Goal: Task Accomplishment & Management: Complete application form

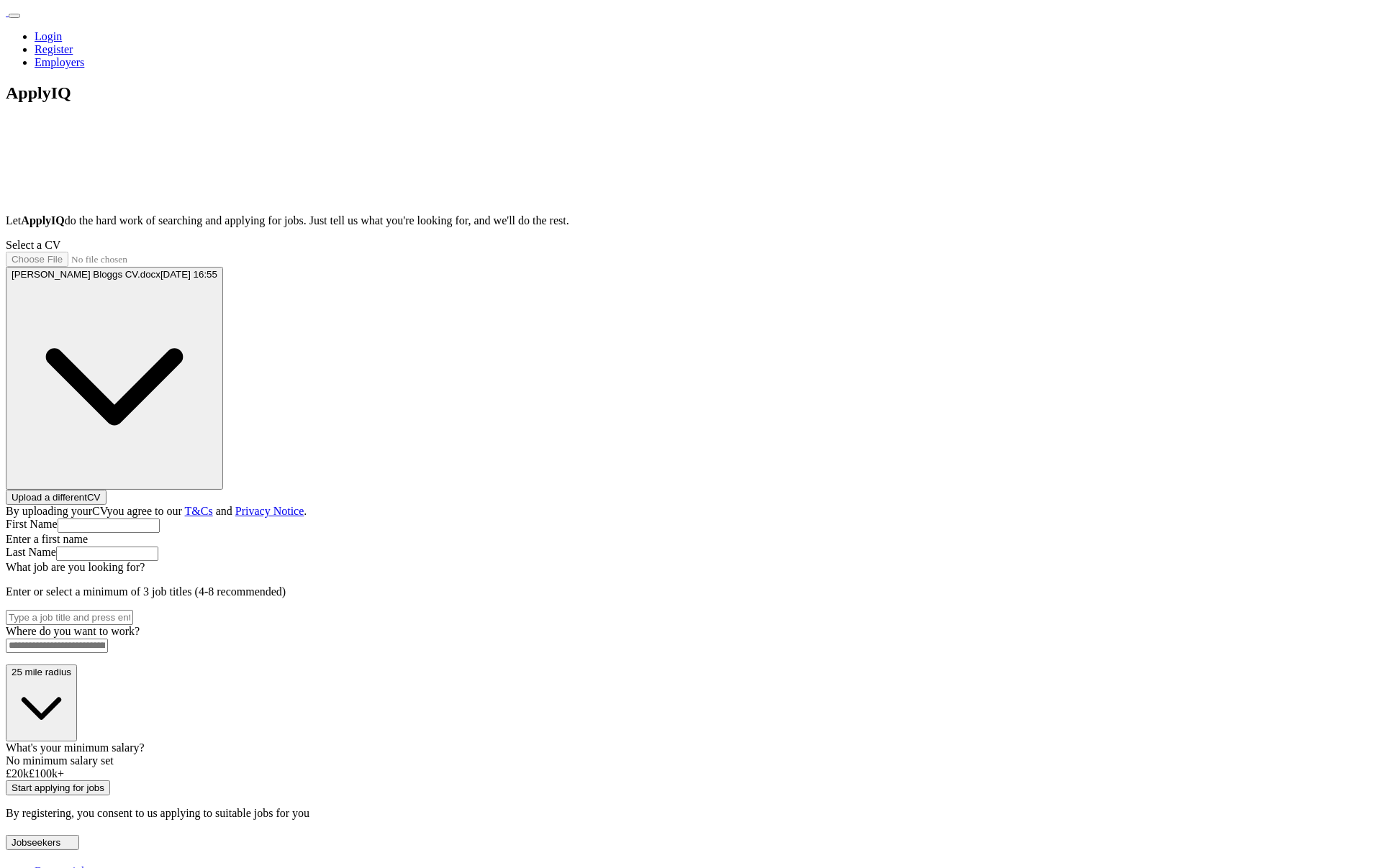
click at [1090, 376] on div "ApplyIQ Let ApplyIQ do the hard work of searching and applying for jobs. Just t…" at bounding box center [688, 452] width 1365 height 737
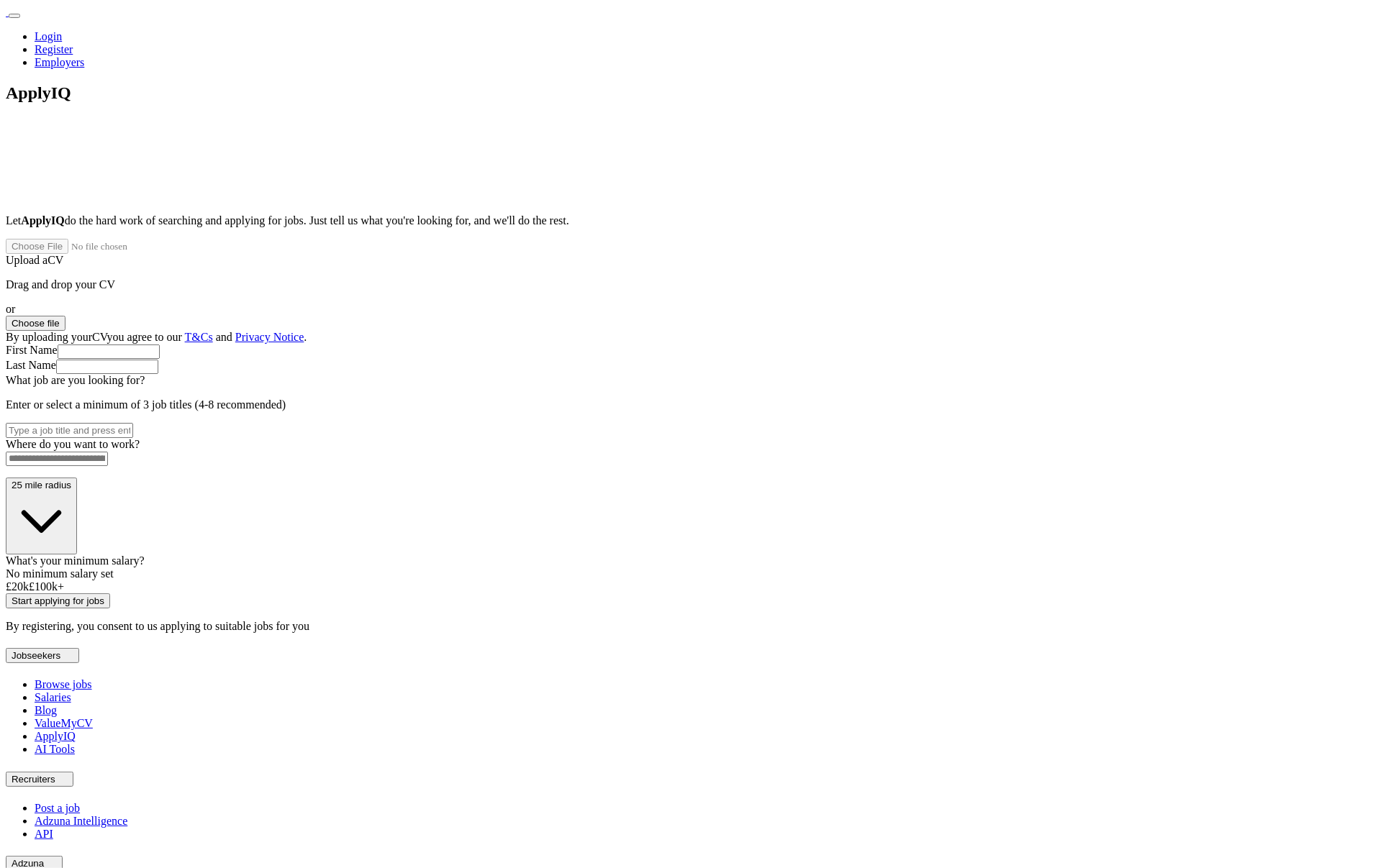
click at [66, 316] on button "Choose file" at bounding box center [36, 323] width 60 height 15
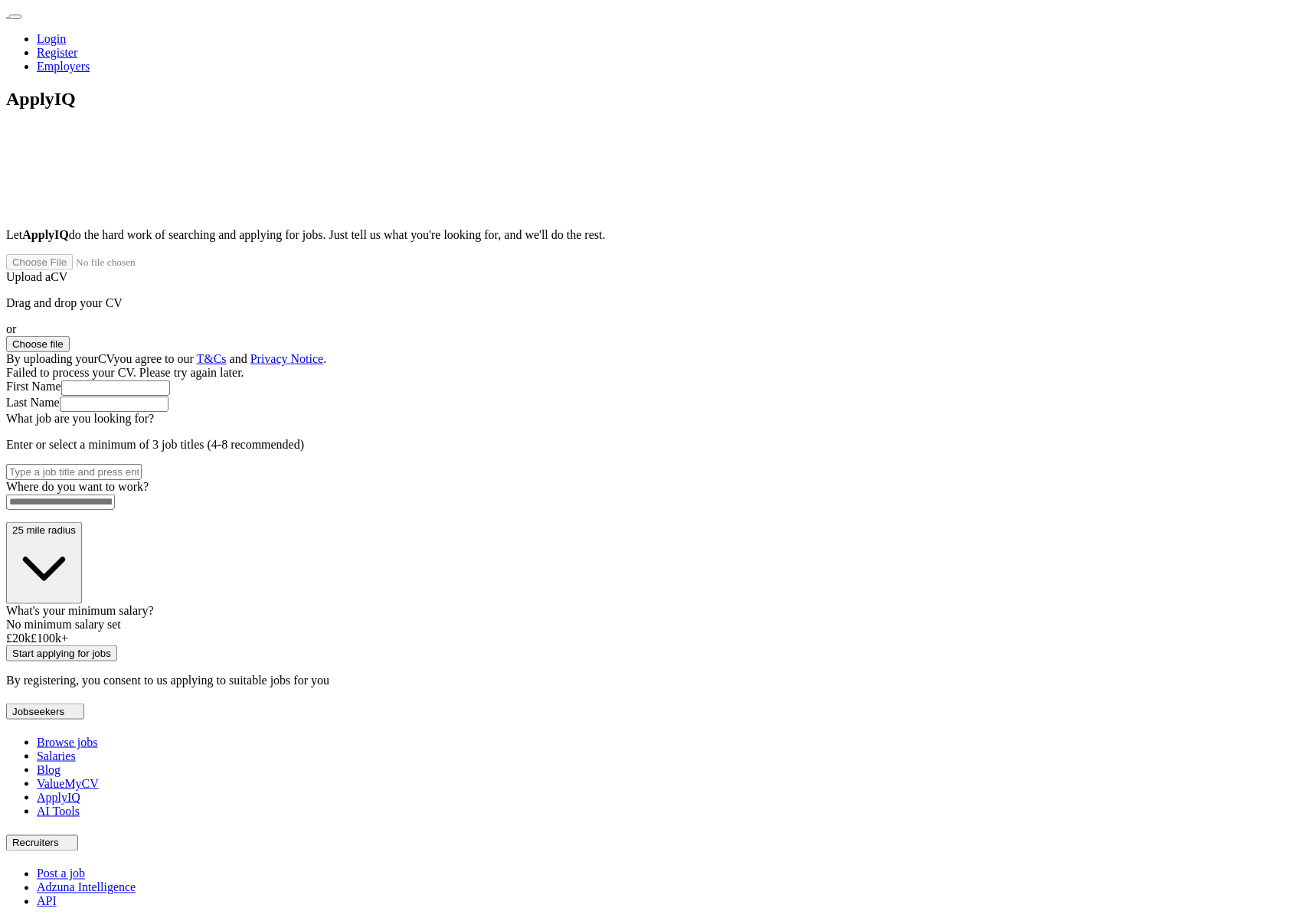
click at [658, 346] on div "Drag and drop your CV or Choose file" at bounding box center [646, 324] width 1280 height 56
click at [70, 336] on button "Choose file" at bounding box center [38, 344] width 64 height 16
click at [1042, 655] on div "ApplyIQ Let ApplyIQ do the hard work of searching and applying for jobs. Just t…" at bounding box center [646, 389] width 1280 height 599
click at [1112, 466] on div "ApplyIQ Let ApplyIQ do the hard work of searching and applying for jobs. Just t…" at bounding box center [646, 389] width 1280 height 599
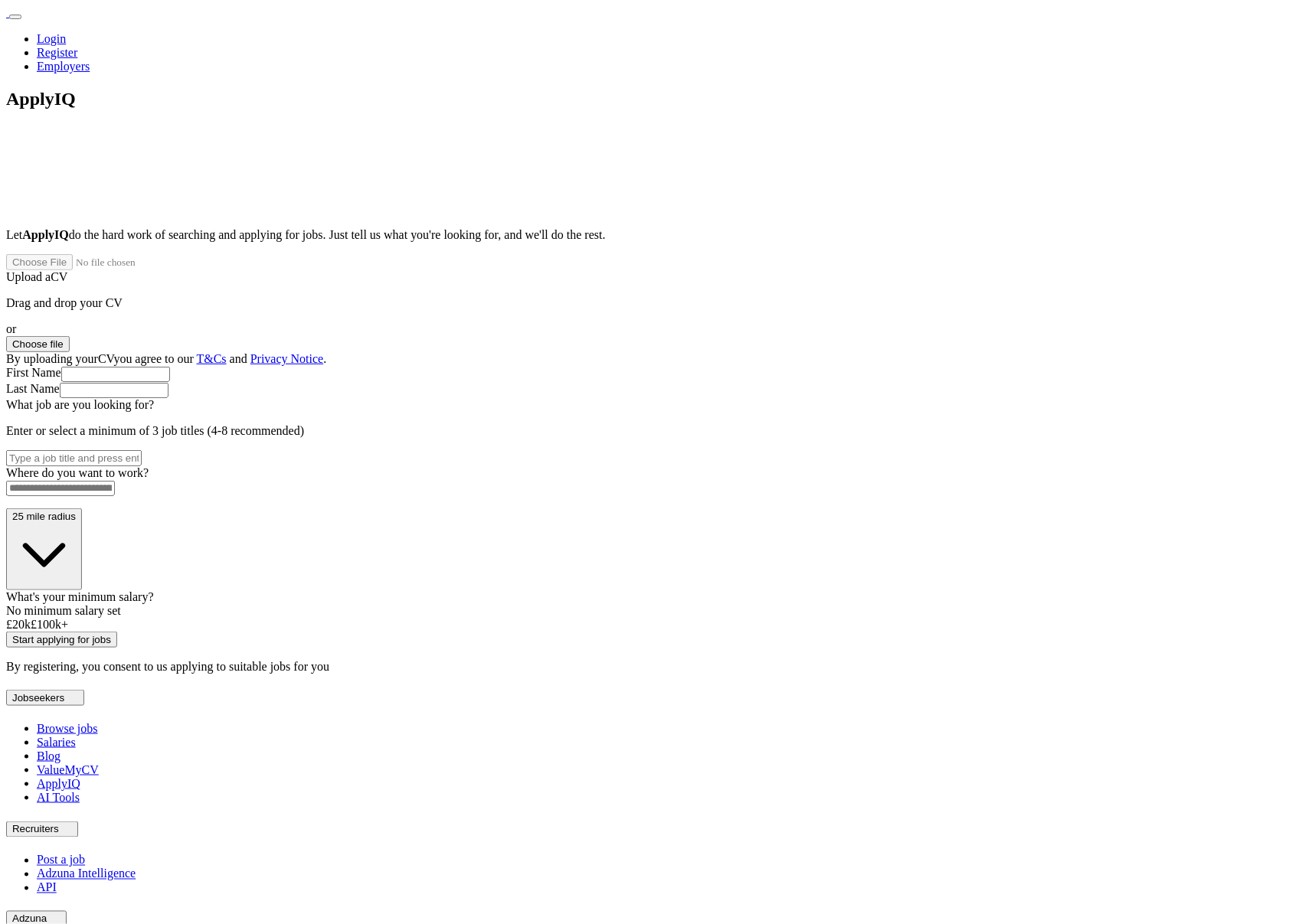
click at [70, 336] on button "Choose file" at bounding box center [38, 344] width 64 height 16
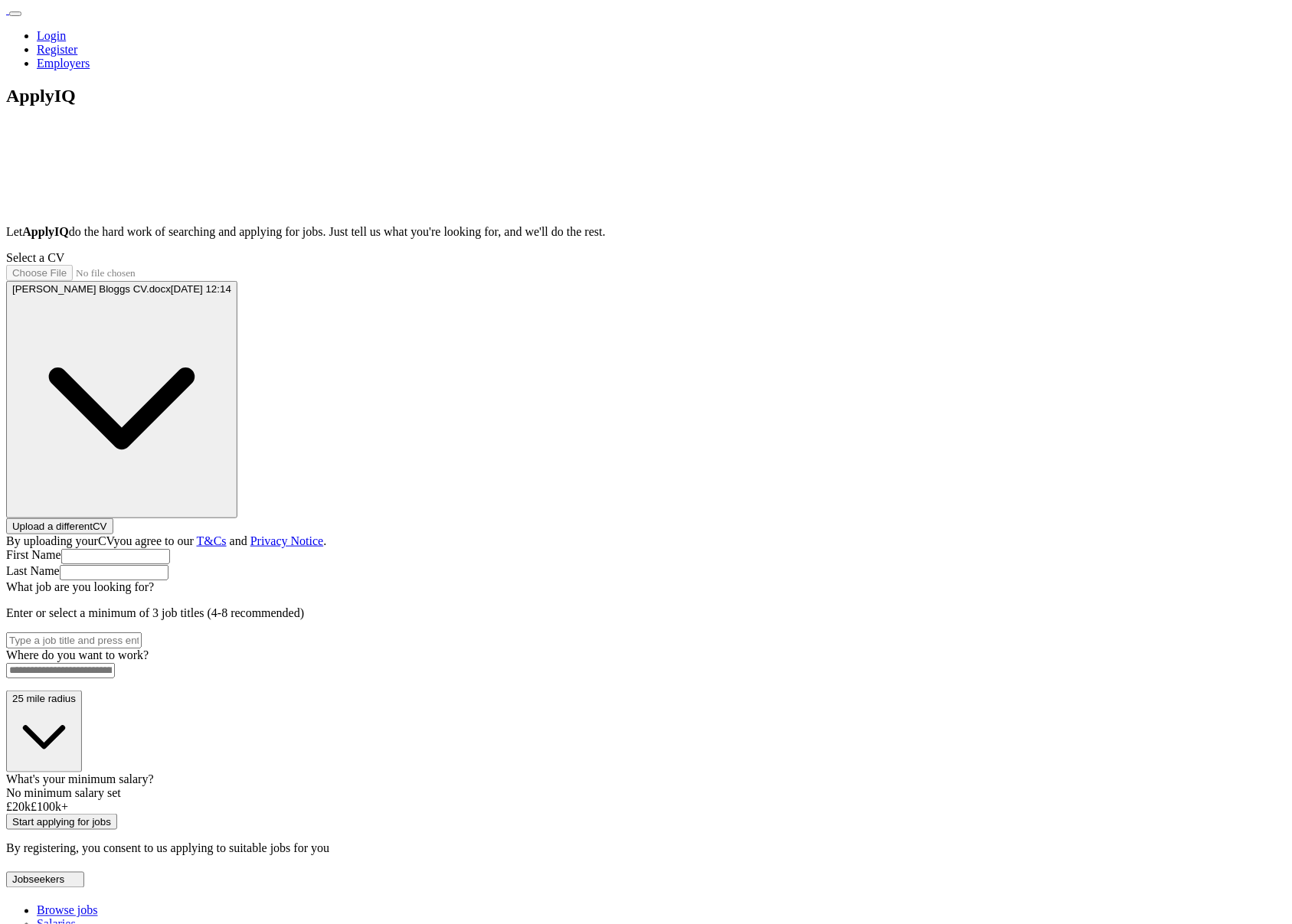
scroll to position [6, 0]
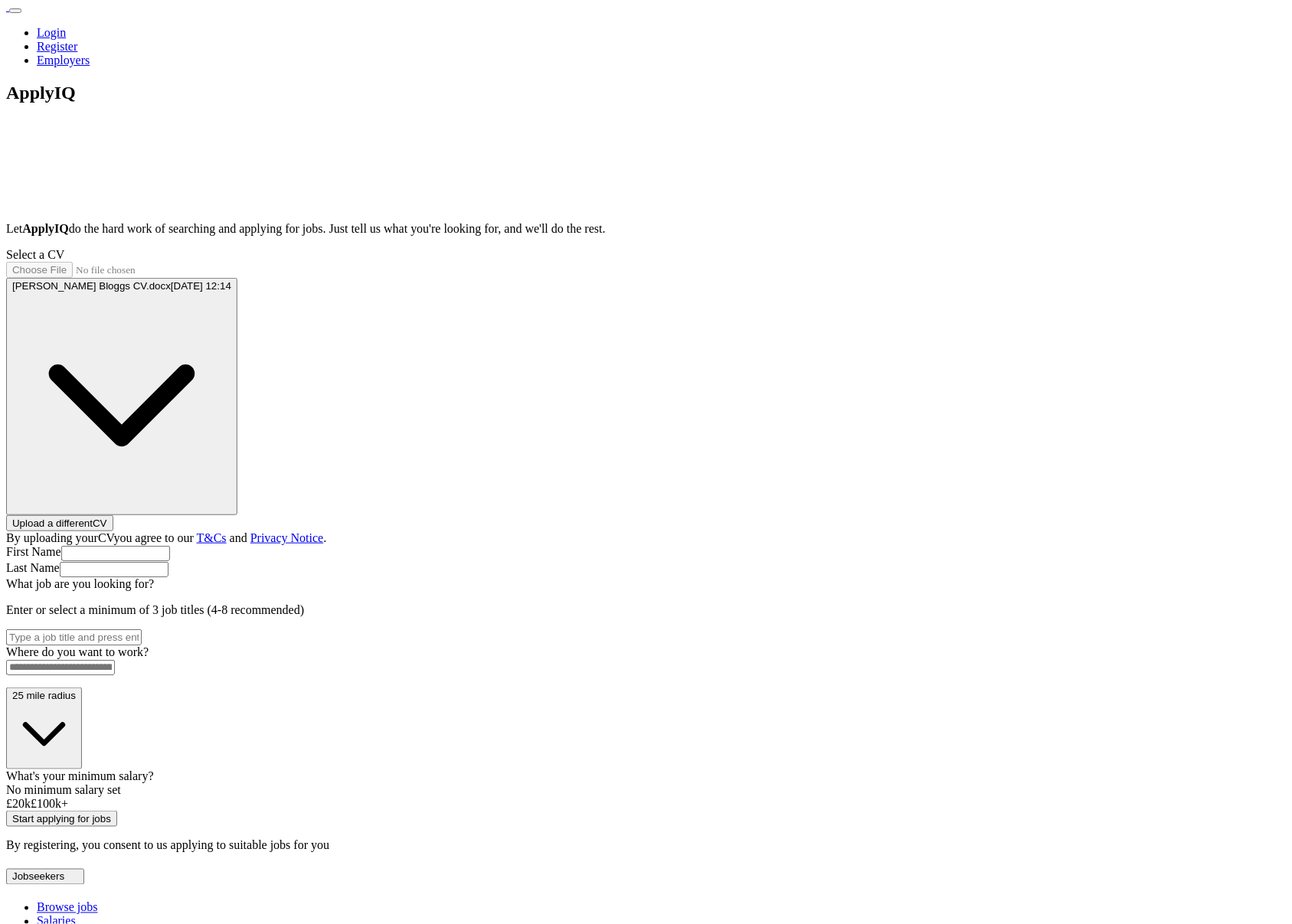
click at [1199, 324] on div "ApplyIQ Let ApplyIQ do the hard work of searching and applying for jobs. Just t…" at bounding box center [646, 468] width 1280 height 770
click at [170, 546] on input "text" at bounding box center [116, 554] width 109 height 16
click at [1162, 414] on div "ApplyIQ Let ApplyIQ do the hard work of searching and applying for jobs. Just t…" at bounding box center [646, 468] width 1280 height 770
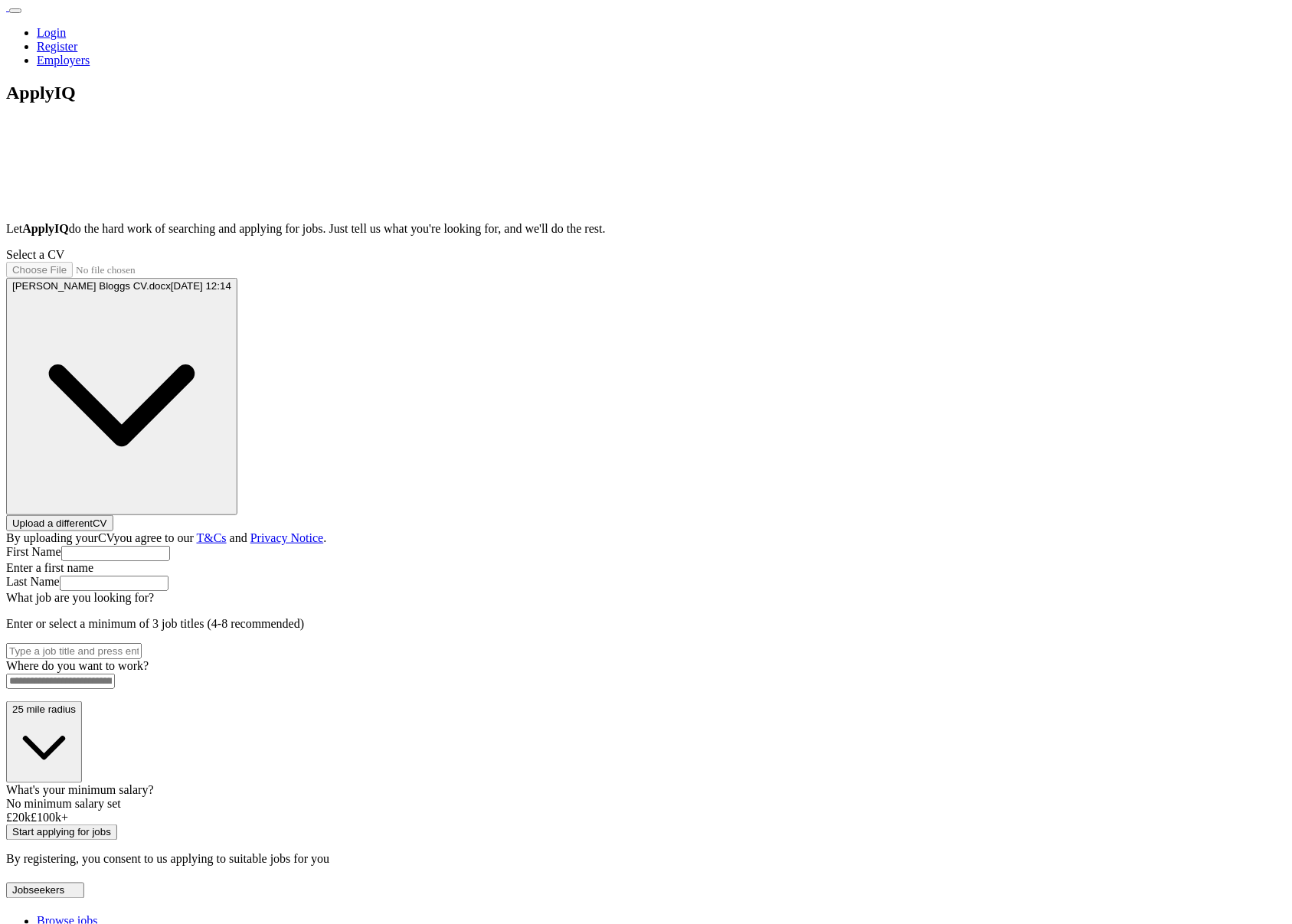
click at [1155, 383] on div "ApplyIQ Let ApplyIQ do the hard work of searching and applying for jobs. Just t…" at bounding box center [646, 475] width 1280 height 784
click at [66, 26] on link "Login" at bounding box center [52, 32] width 29 height 13
type input "**********"
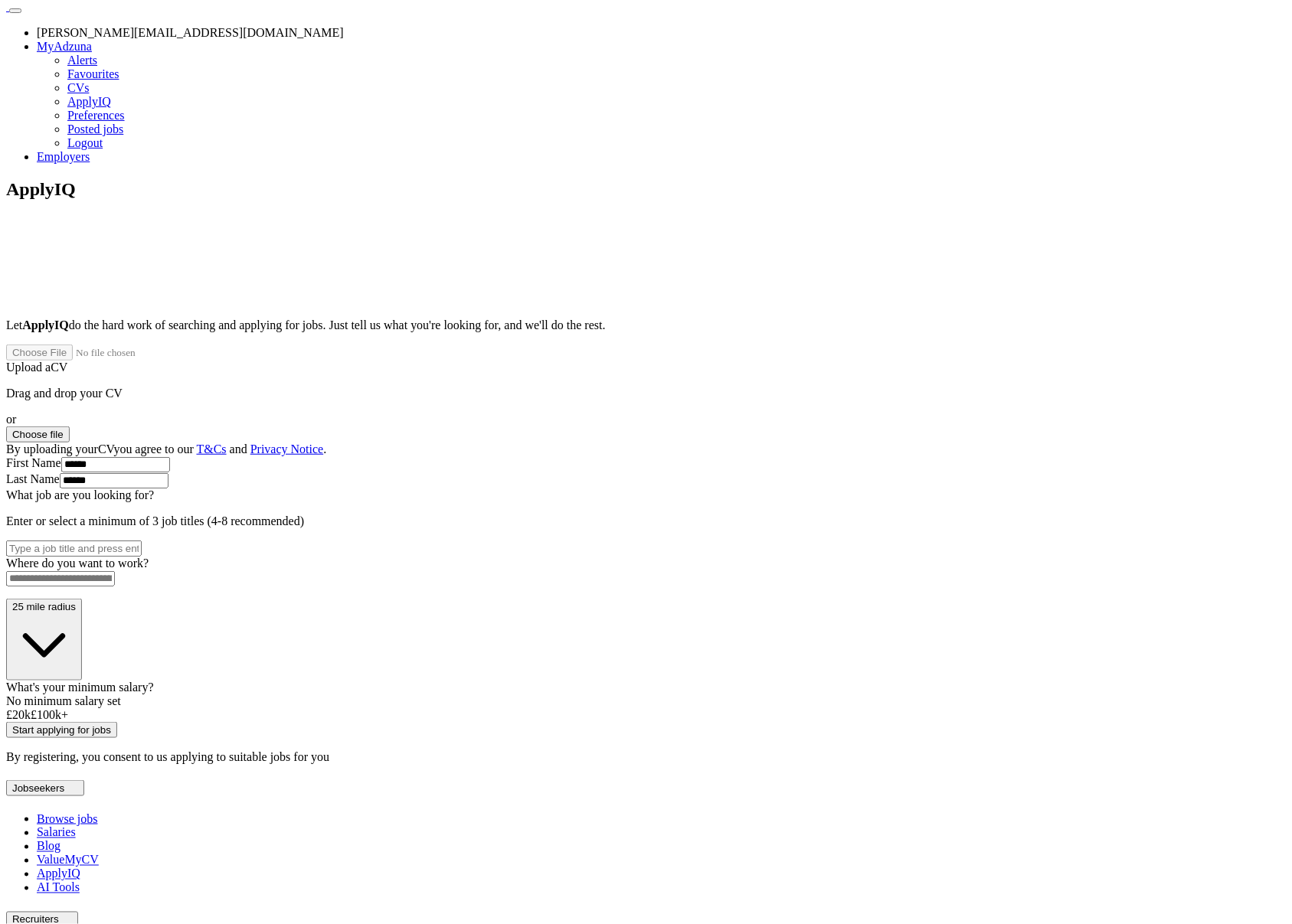
scroll to position [6, 0]
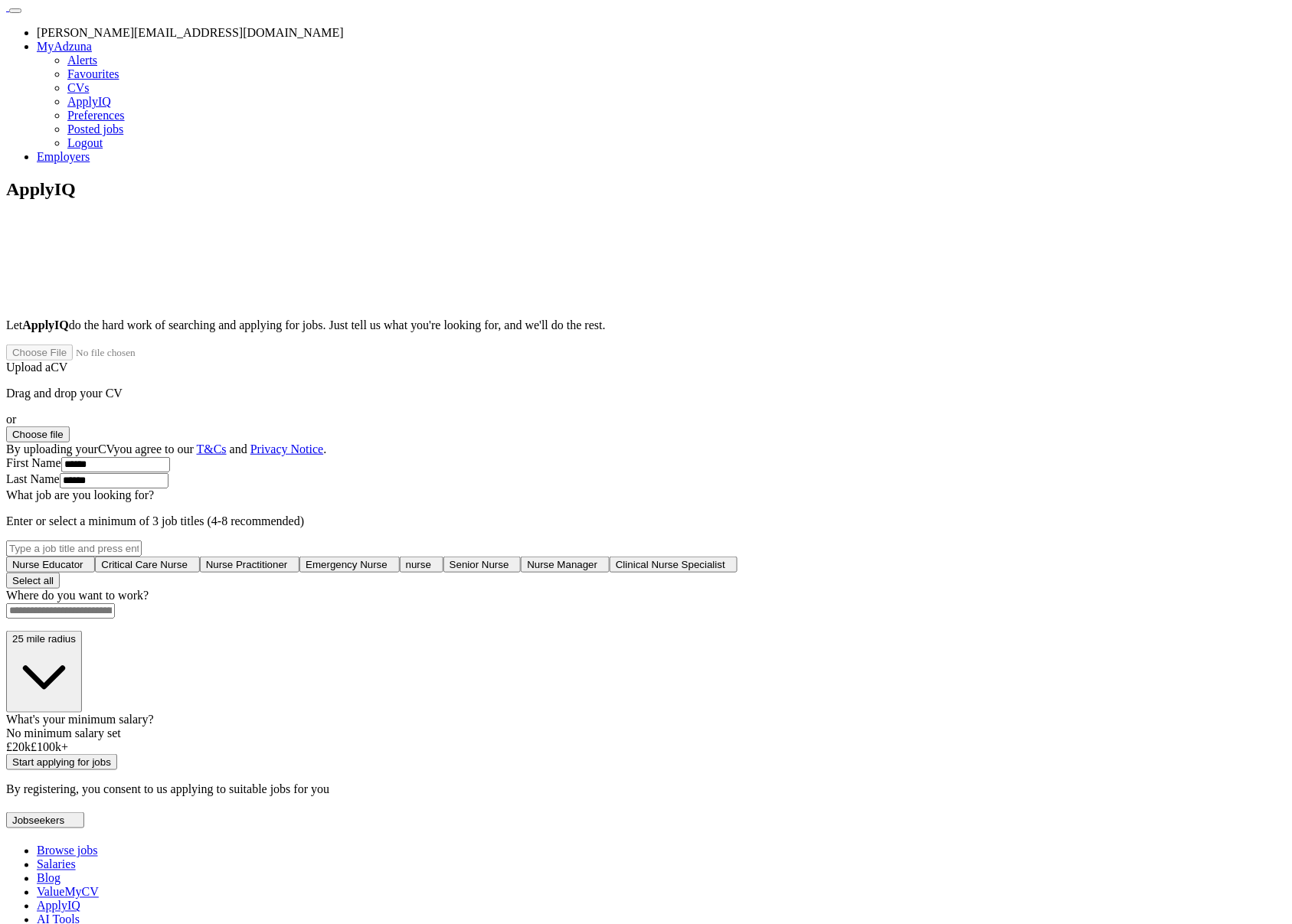
click at [70, 427] on button "Choose file" at bounding box center [38, 434] width 64 height 16
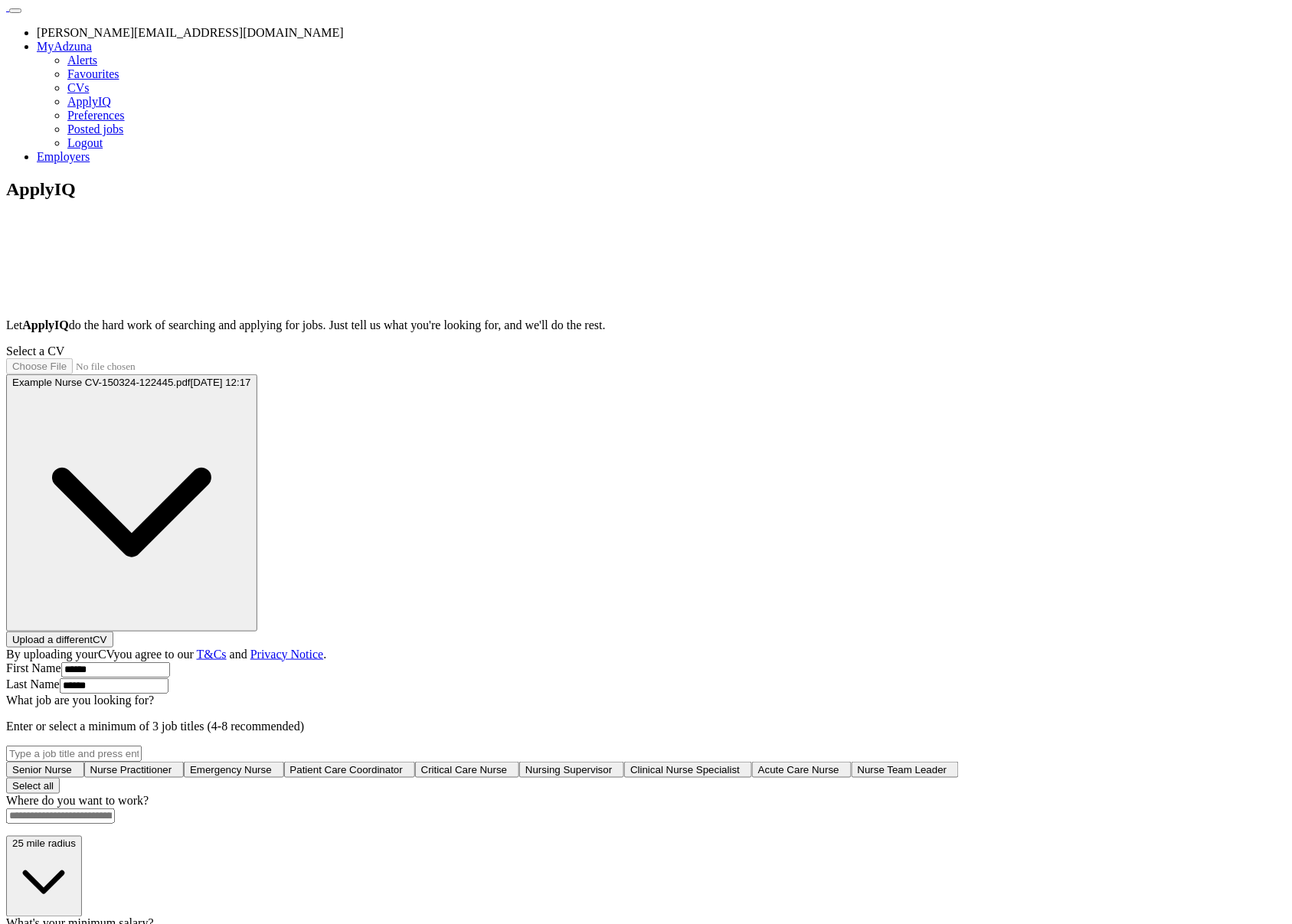
click at [1029, 355] on div "ApplyIQ Let ApplyIQ do the hard work of searching and applying for jobs. Just t…" at bounding box center [646, 591] width 1280 height 823
click at [103, 149] on link "Logout" at bounding box center [85, 142] width 35 height 13
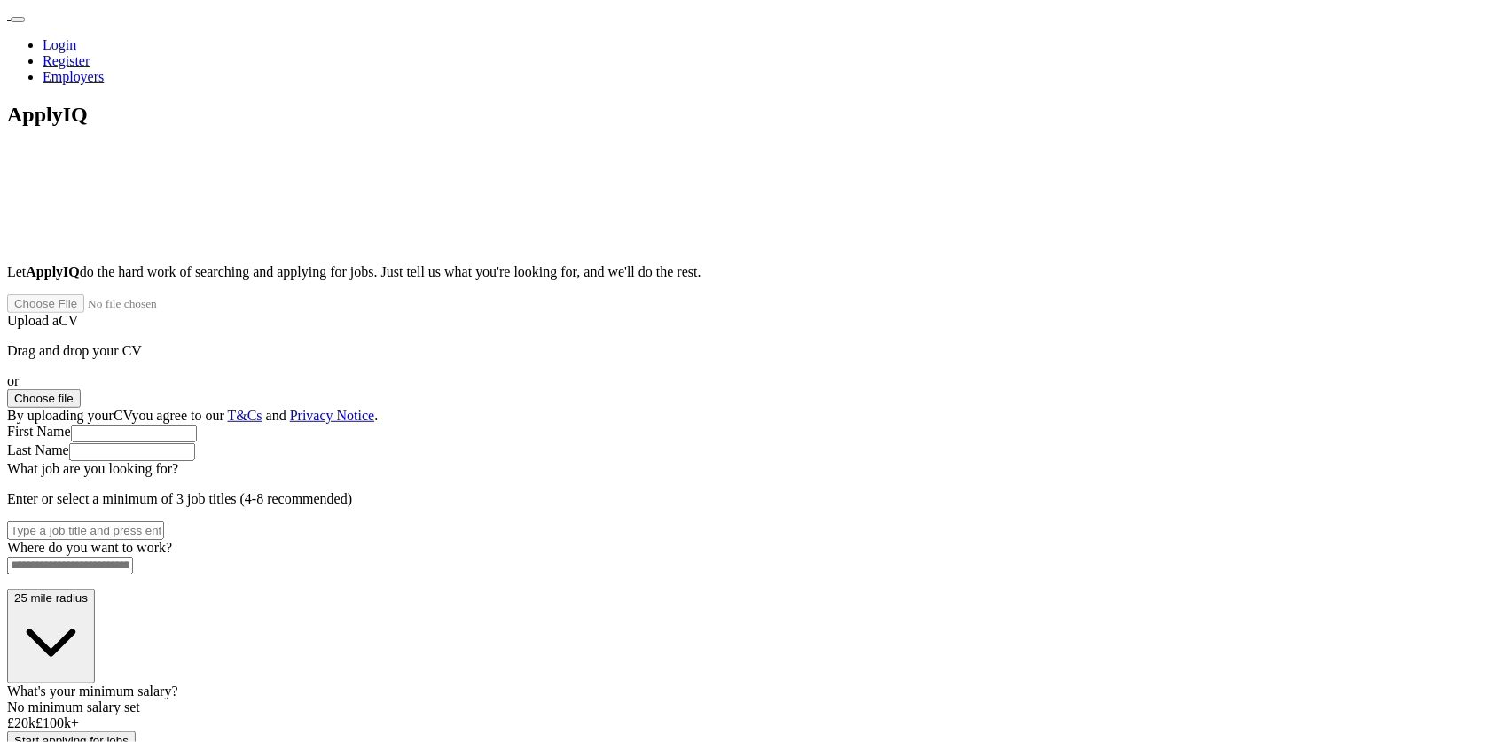
drag, startPoint x: 745, startPoint y: 354, endPoint x: 749, endPoint y: 363, distance: 9.6
click at [745, 373] on div "or Choose file" at bounding box center [748, 390] width 1482 height 35
click at [81, 389] on button "Choose file" at bounding box center [44, 398] width 74 height 19
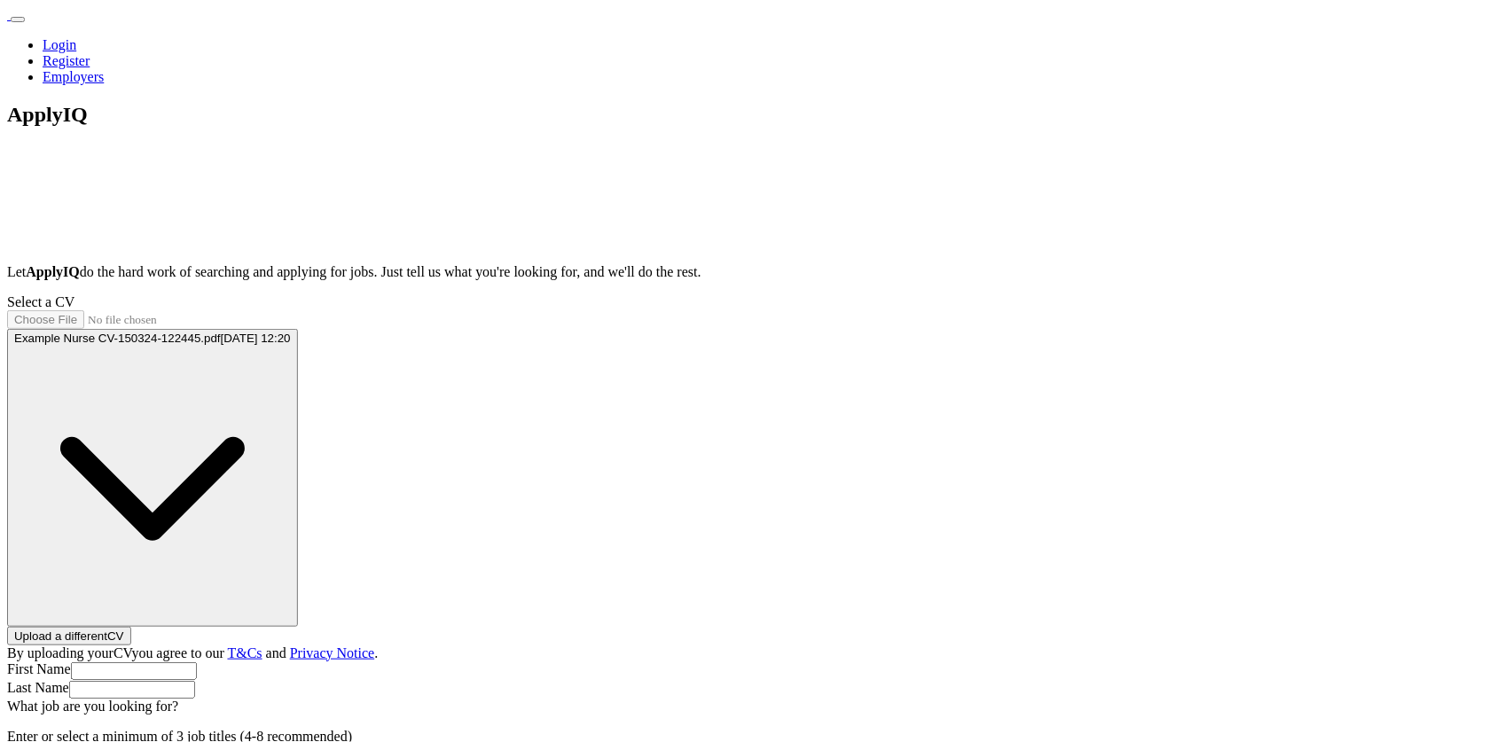
click at [269, 587] on div "ApplyIQ Let ApplyIQ do the hard work of searching and applying for jobs. Just t…" at bounding box center [748, 560] width 1482 height 915
click at [1279, 564] on div "ApplyIQ Let ApplyIQ do the hard work of searching and applying for jobs. Just t…" at bounding box center [748, 560] width 1482 height 915
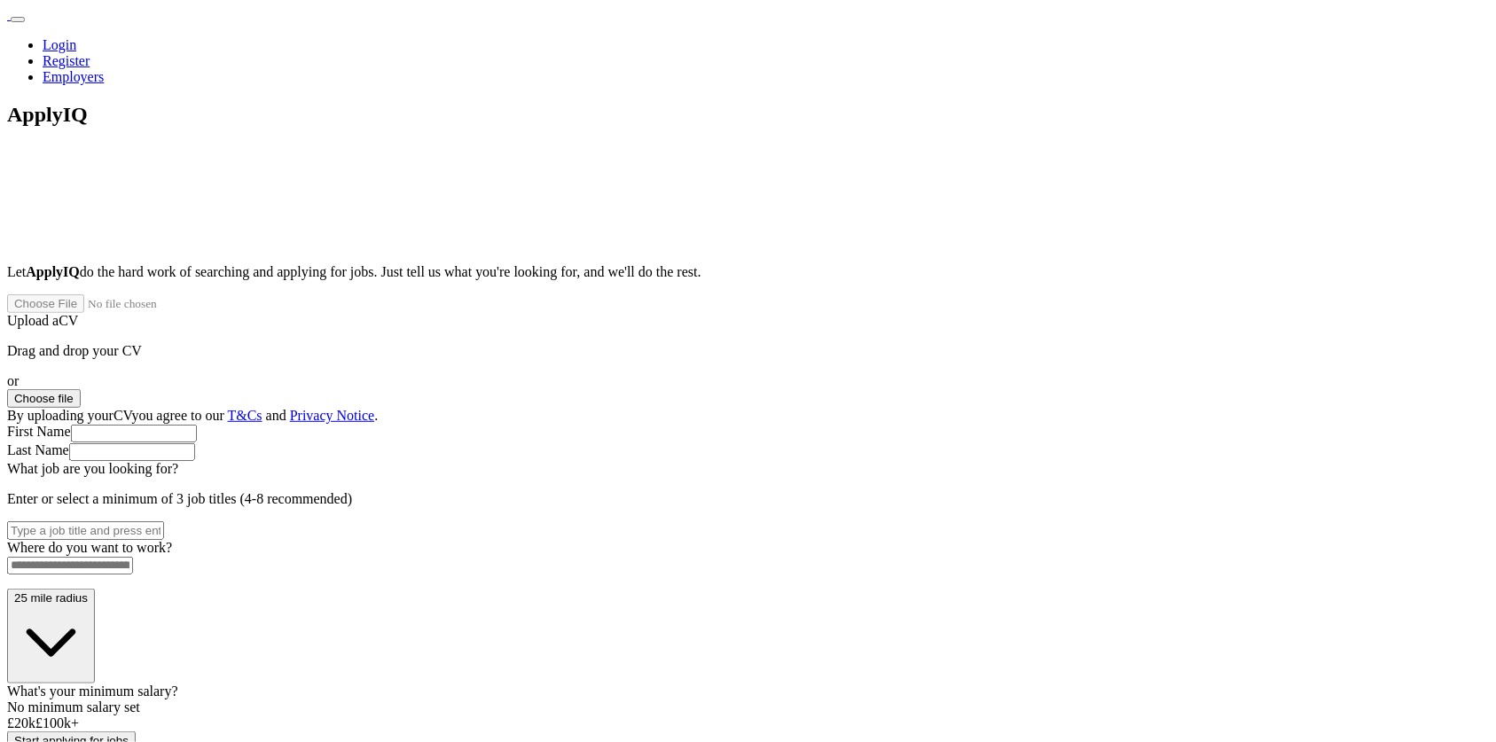
click at [81, 389] on button "Choose file" at bounding box center [44, 398] width 74 height 19
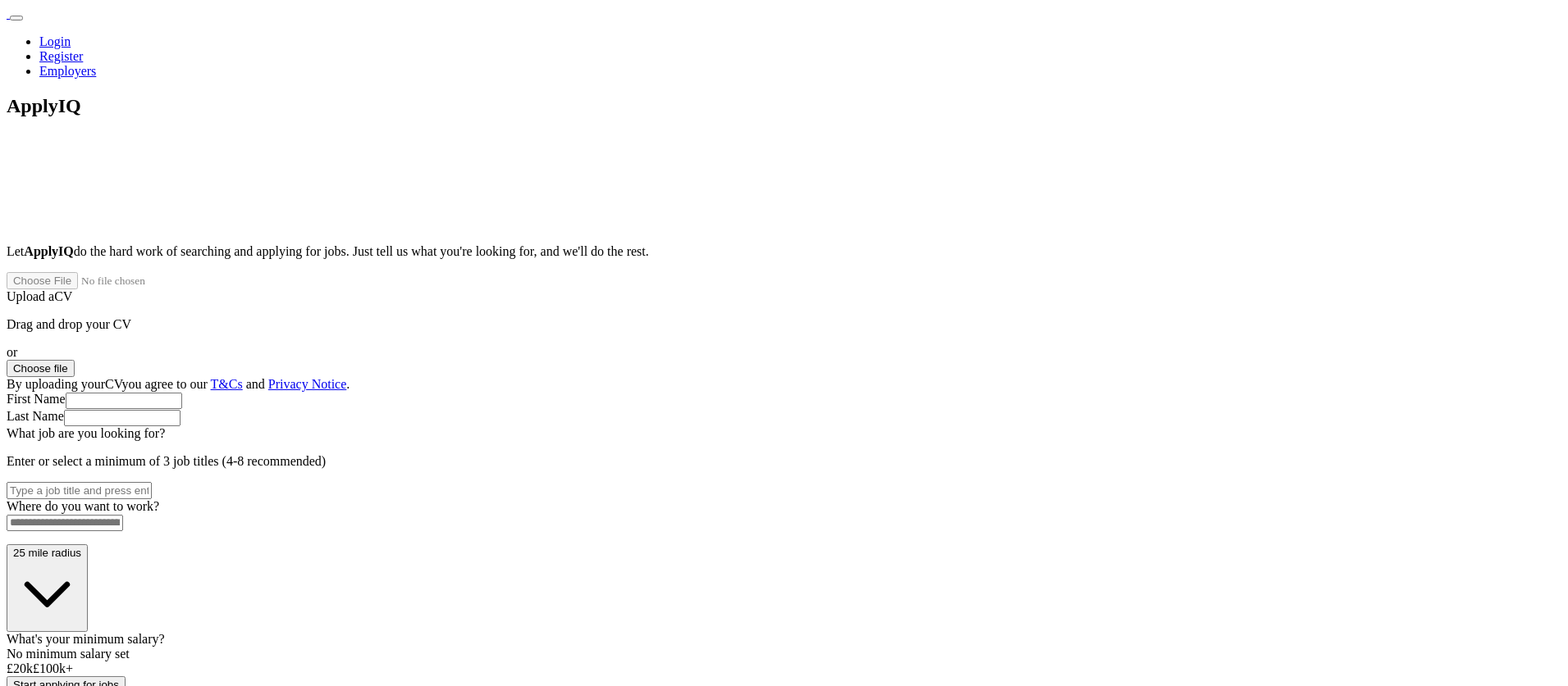
click at [75, 360] on button "Choose file" at bounding box center [41, 368] width 68 height 18
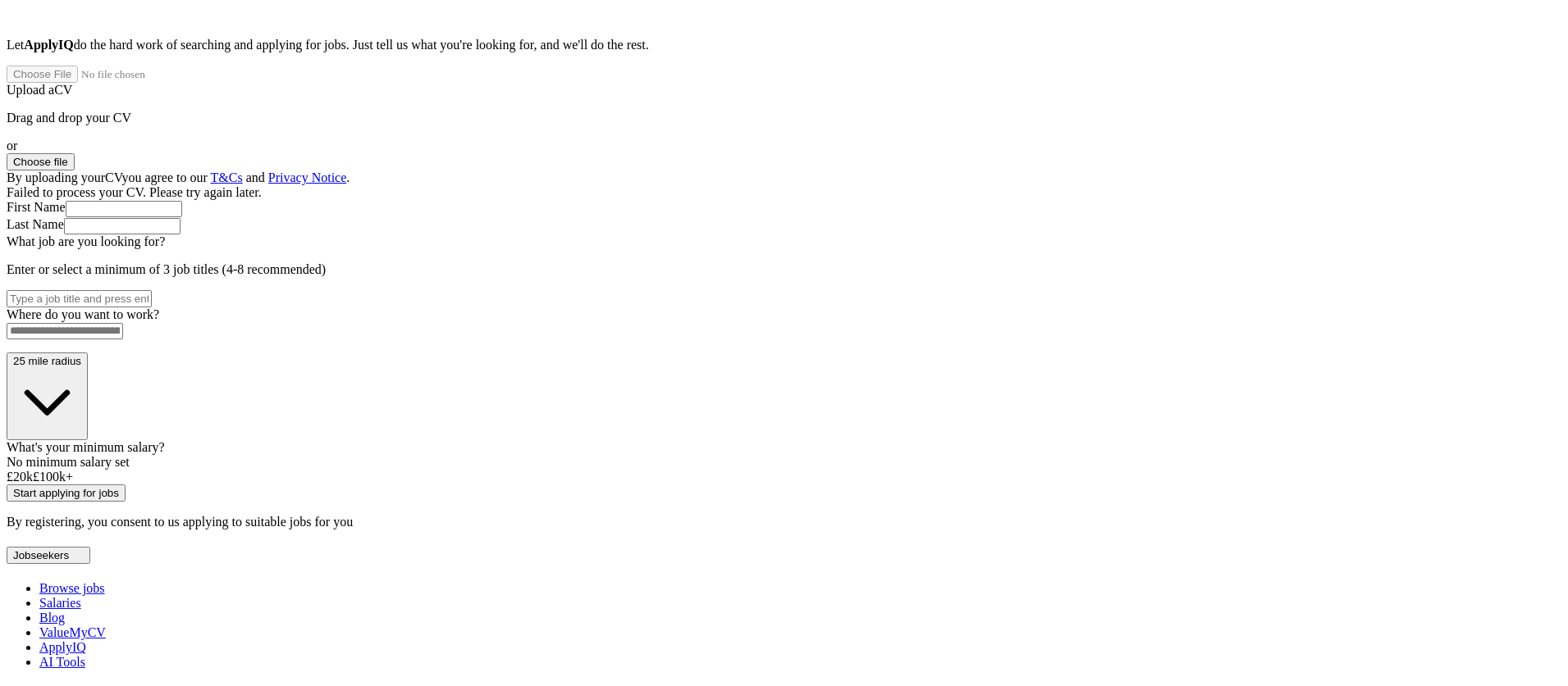
scroll to position [66, 0]
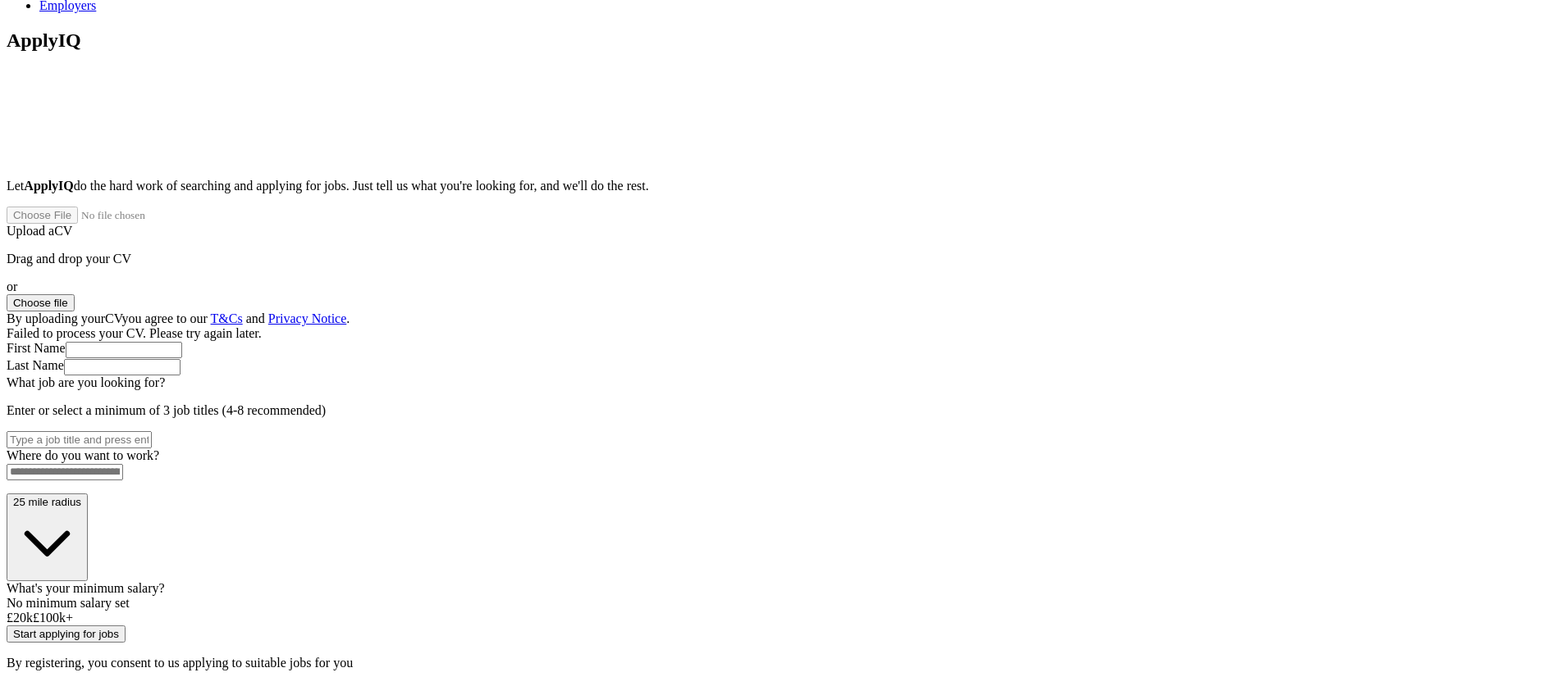
click at [75, 294] on button "Choose file" at bounding box center [41, 302] width 68 height 18
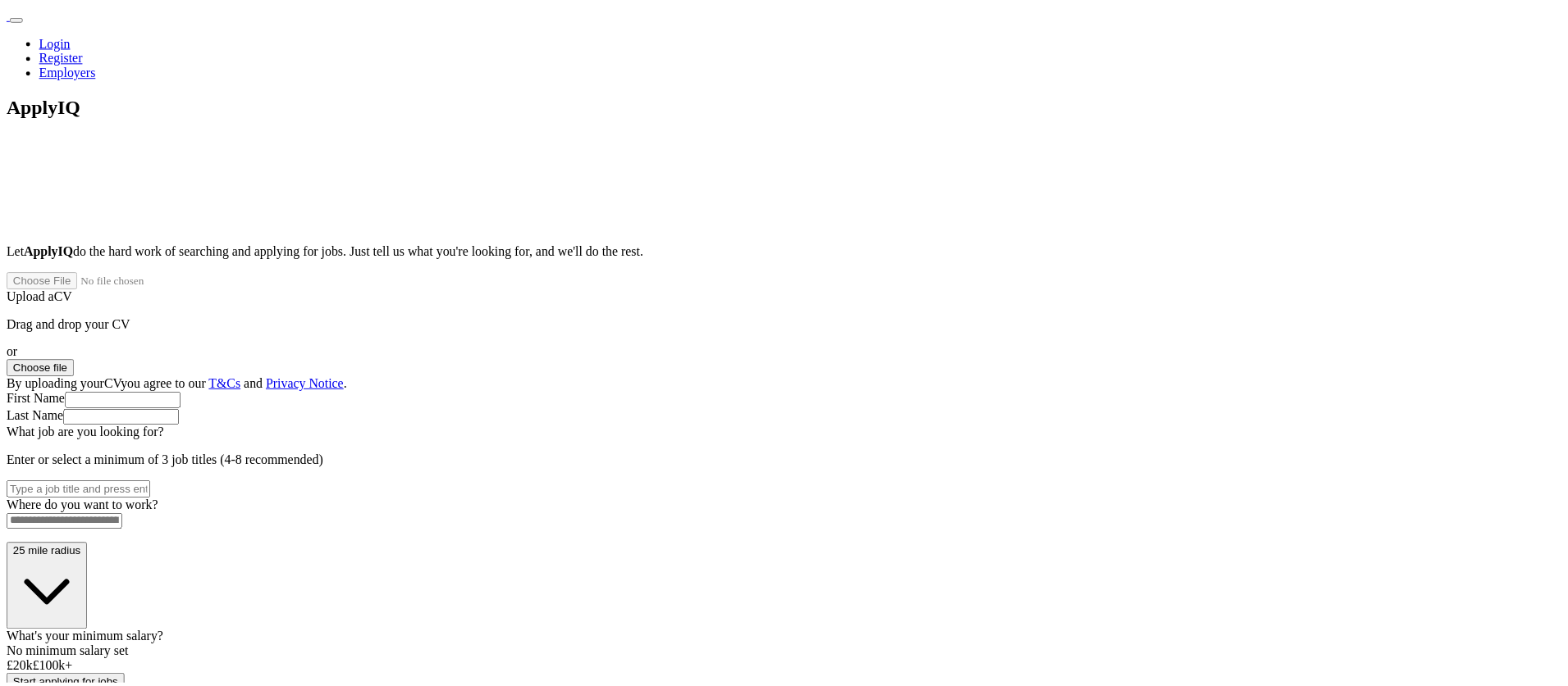
scroll to position [60, 0]
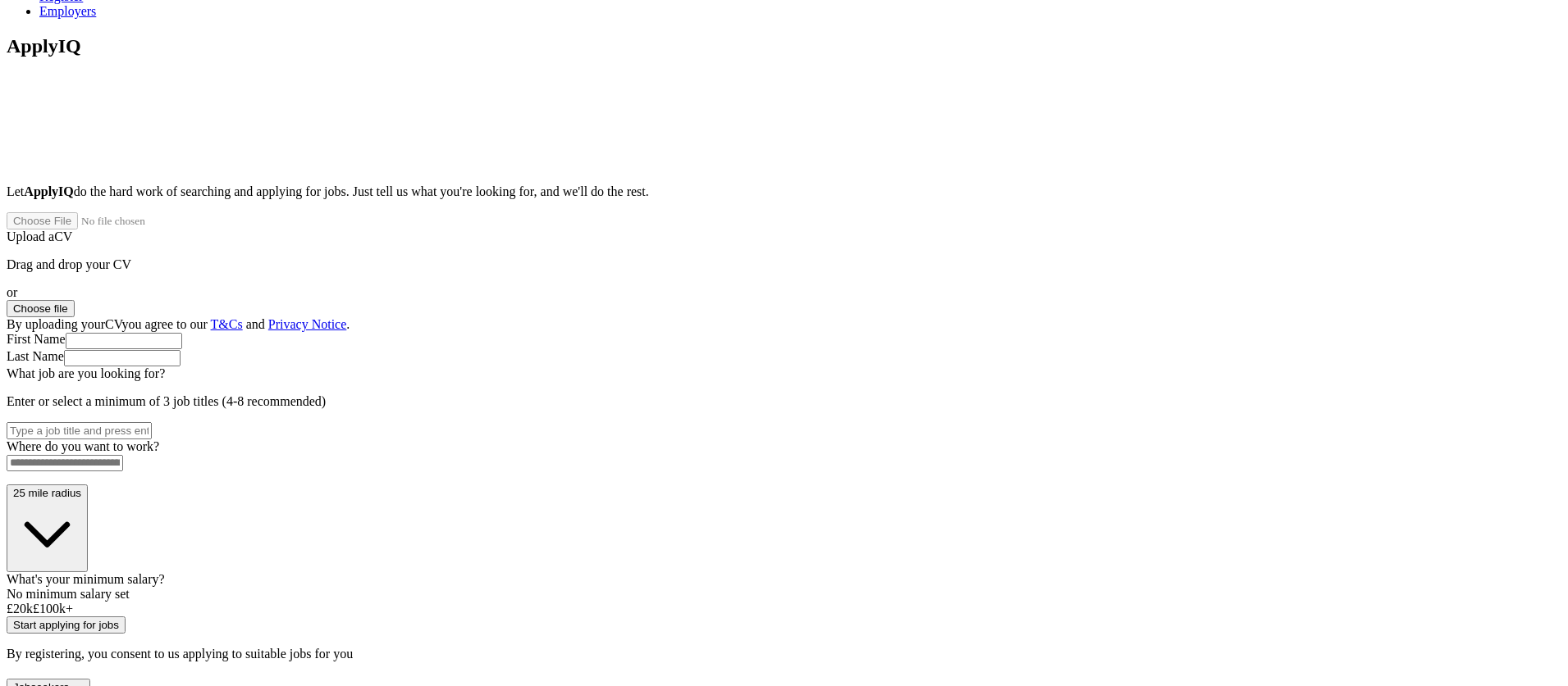
click at [75, 300] on button "Choose file" at bounding box center [41, 309] width 68 height 18
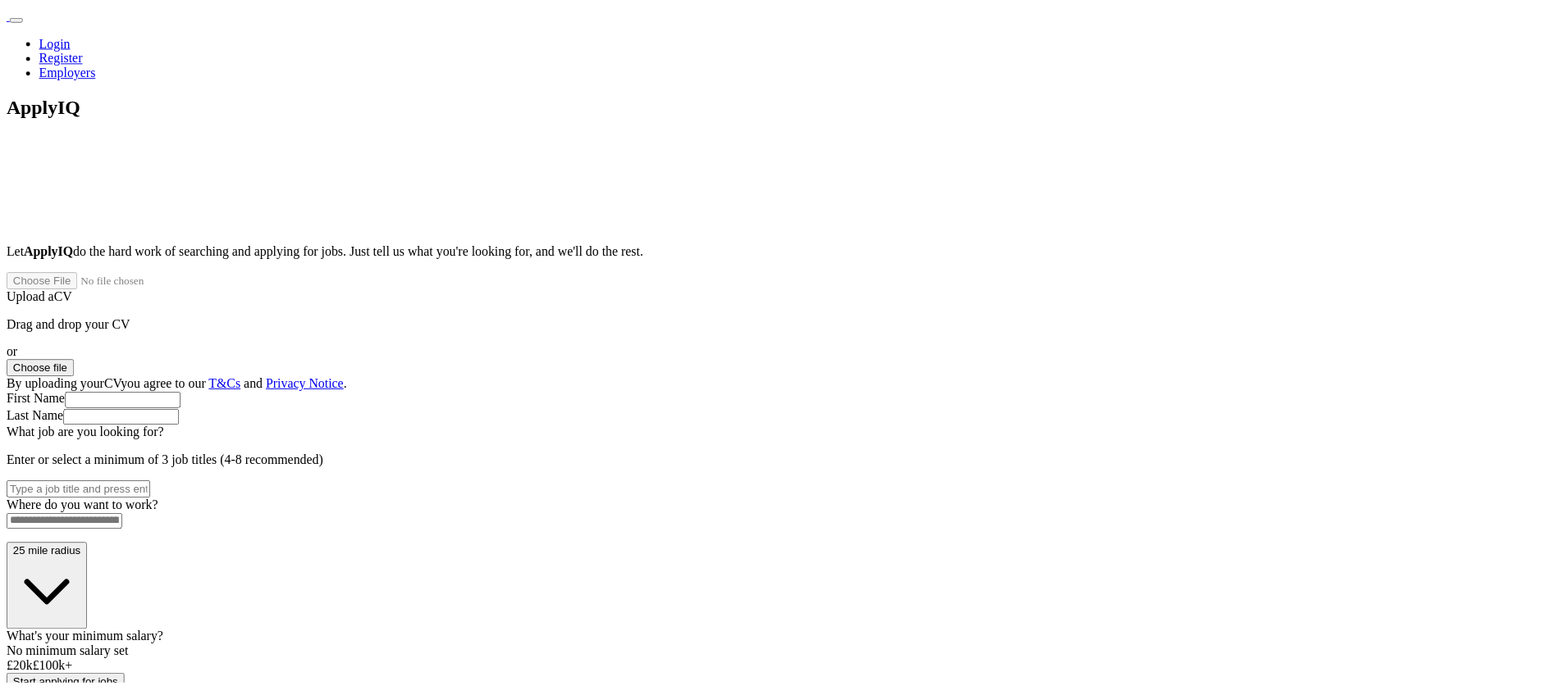
scroll to position [55, 0]
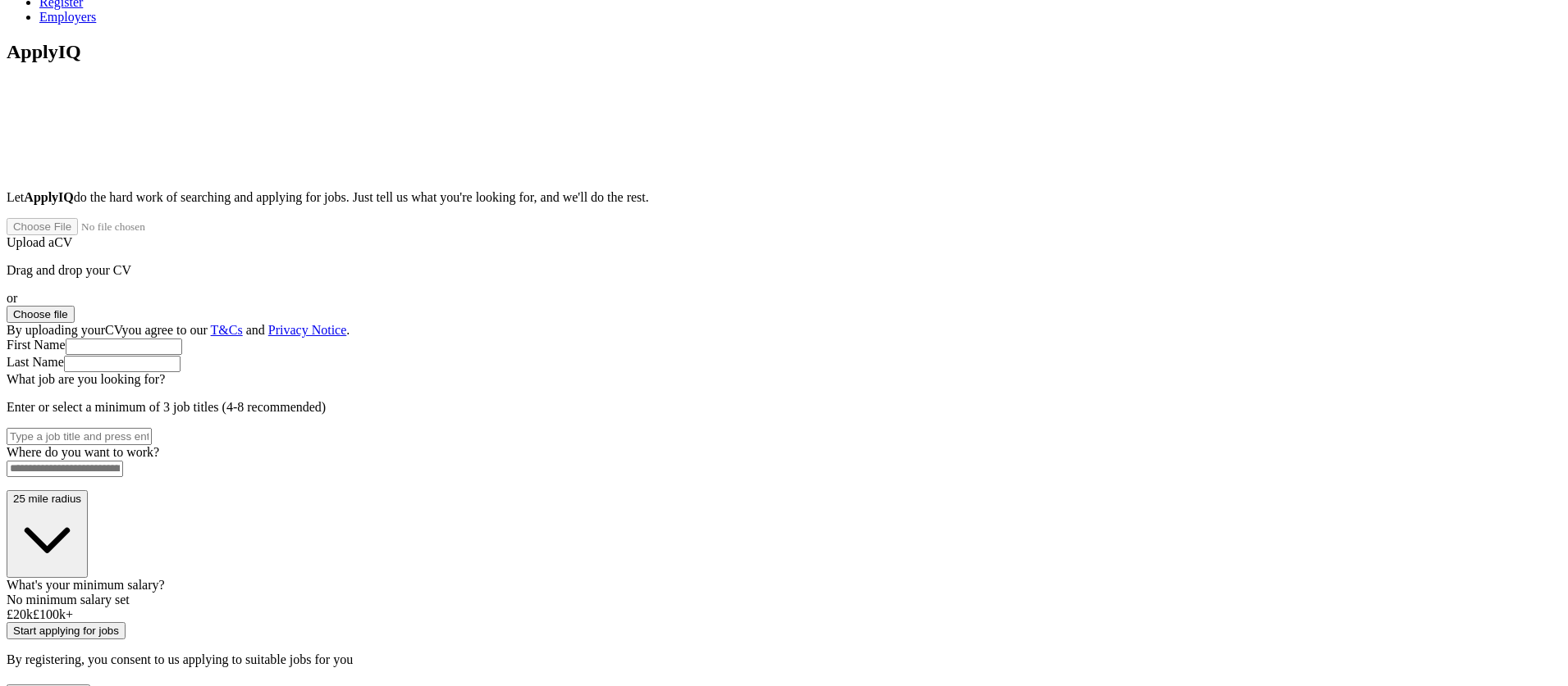
click at [75, 306] on button "Choose file" at bounding box center [41, 314] width 68 height 18
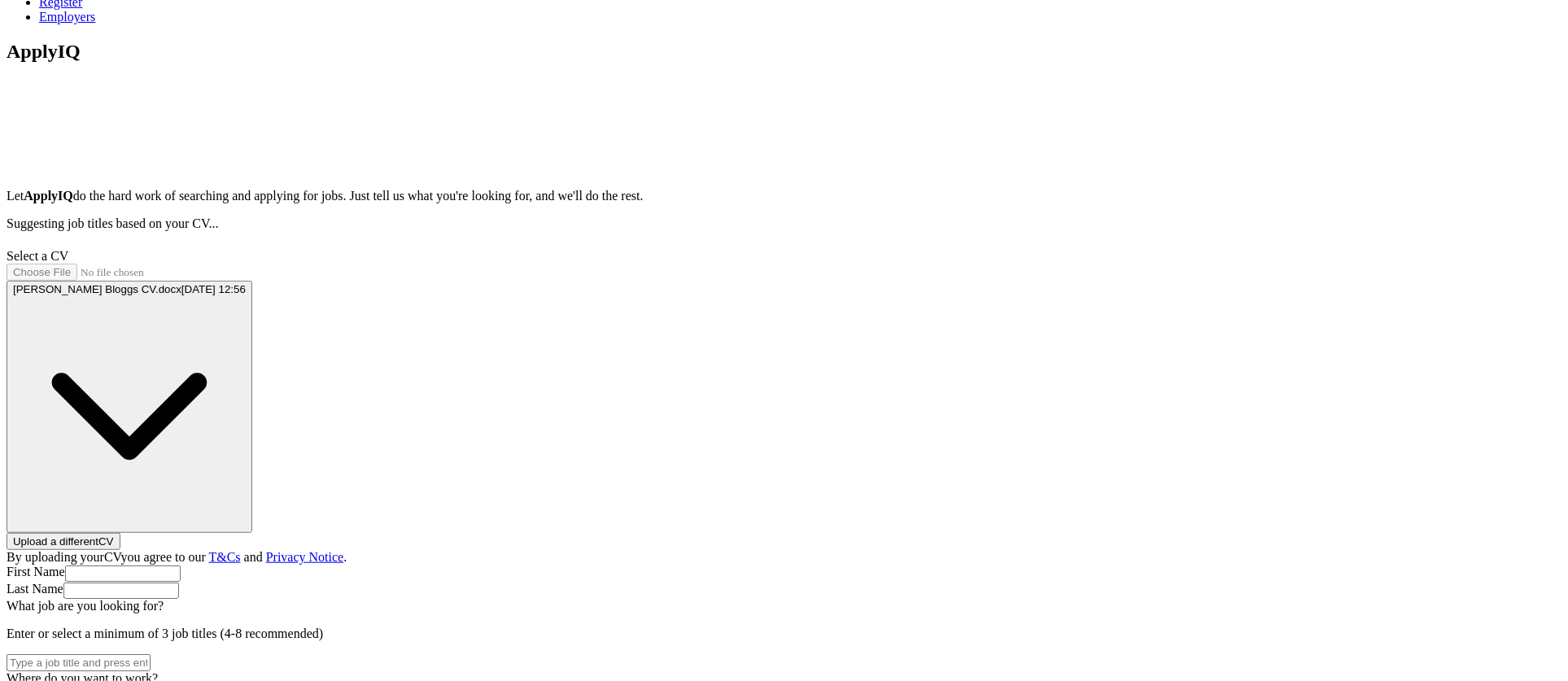
type input "***"
type input "******"
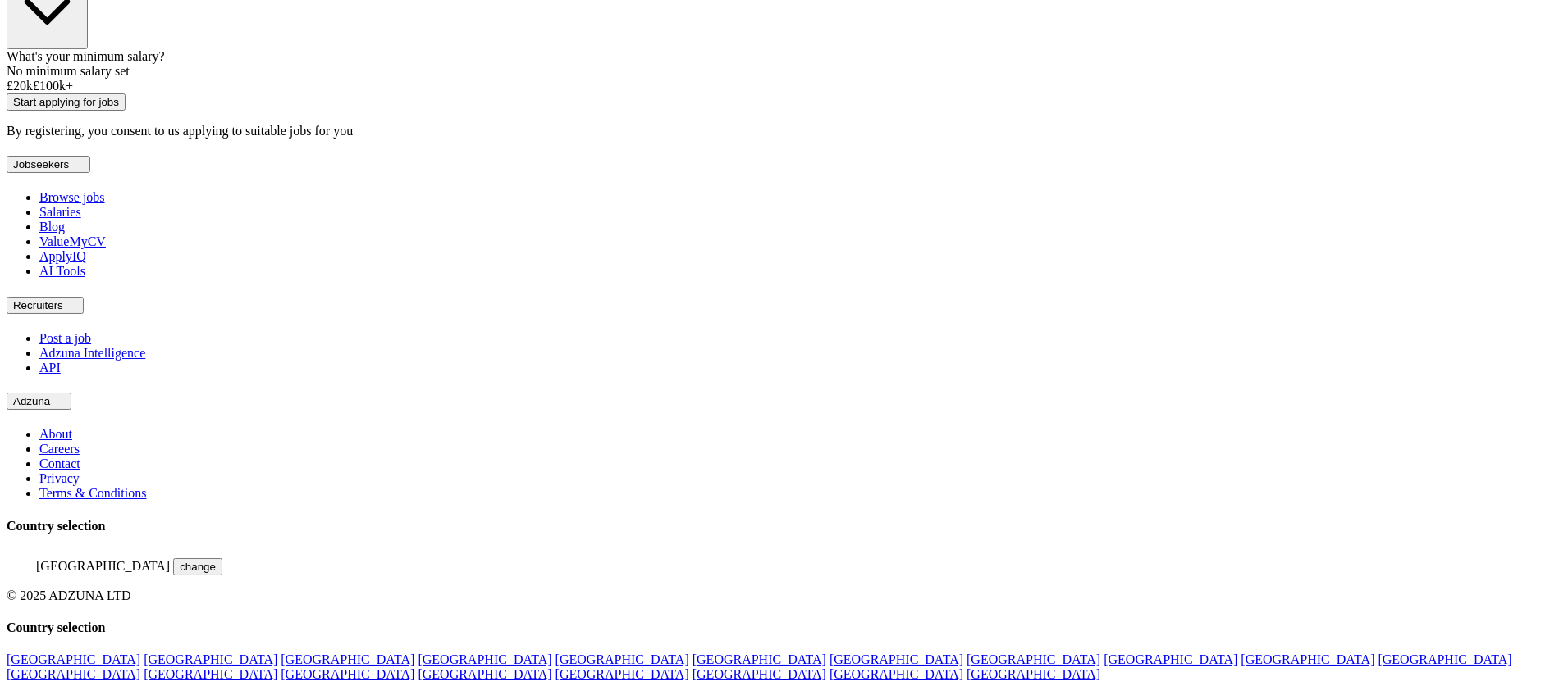
scroll to position [0, 0]
